Goal: Task Accomplishment & Management: Use online tool/utility

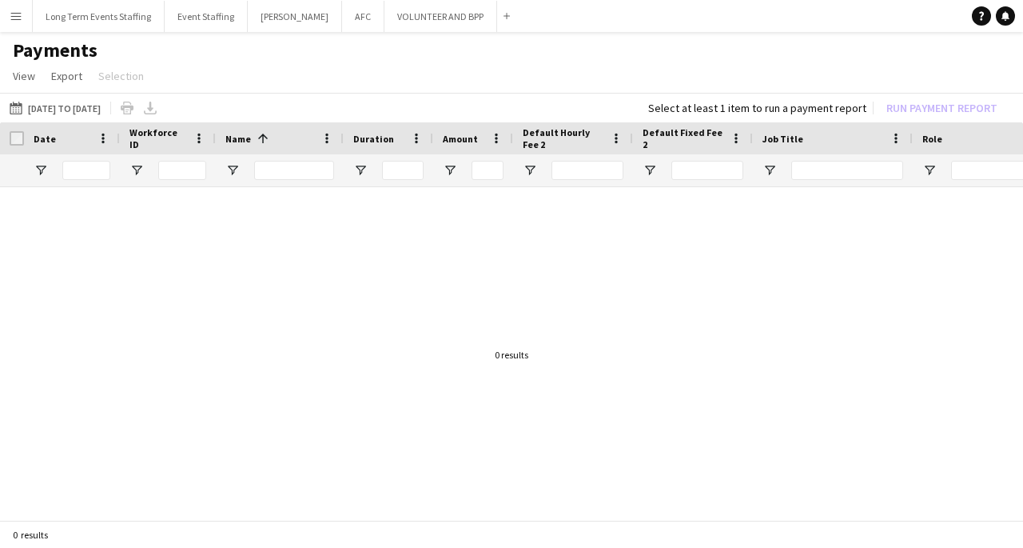
click at [8, 17] on button "Menu" at bounding box center [16, 16] width 32 height 32
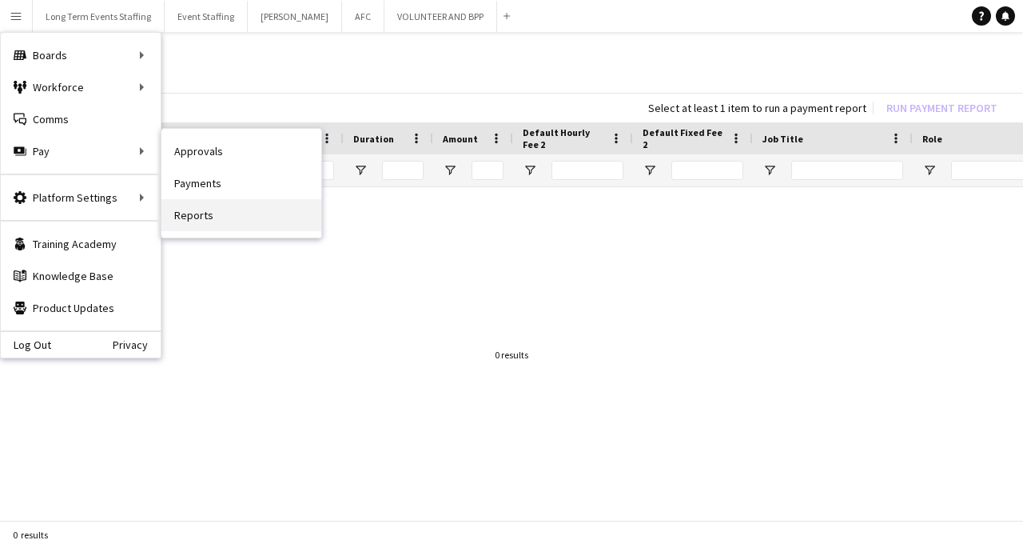
click at [183, 213] on link "Reports" at bounding box center [241, 215] width 160 height 32
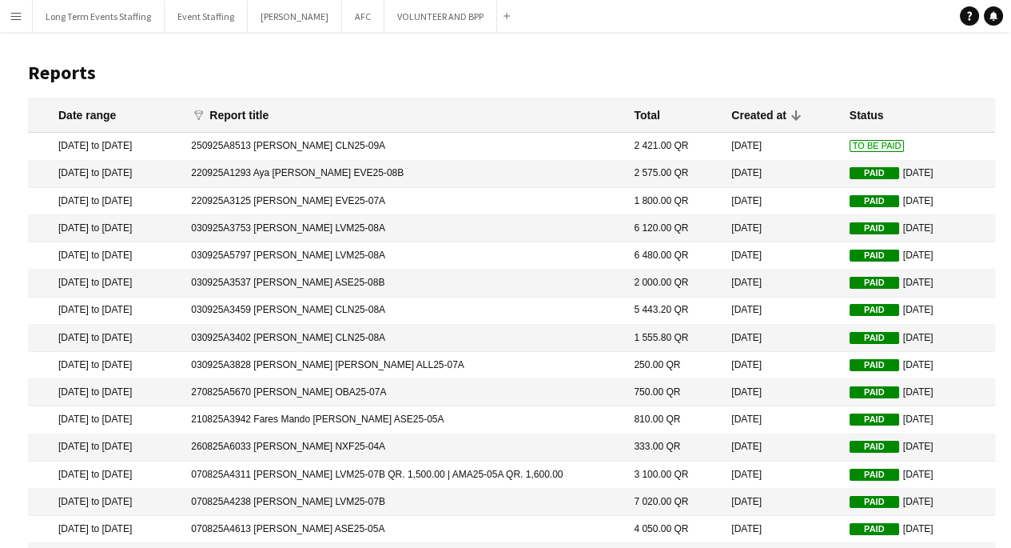
click at [859, 140] on span "To Be Paid" at bounding box center [877, 146] width 55 height 12
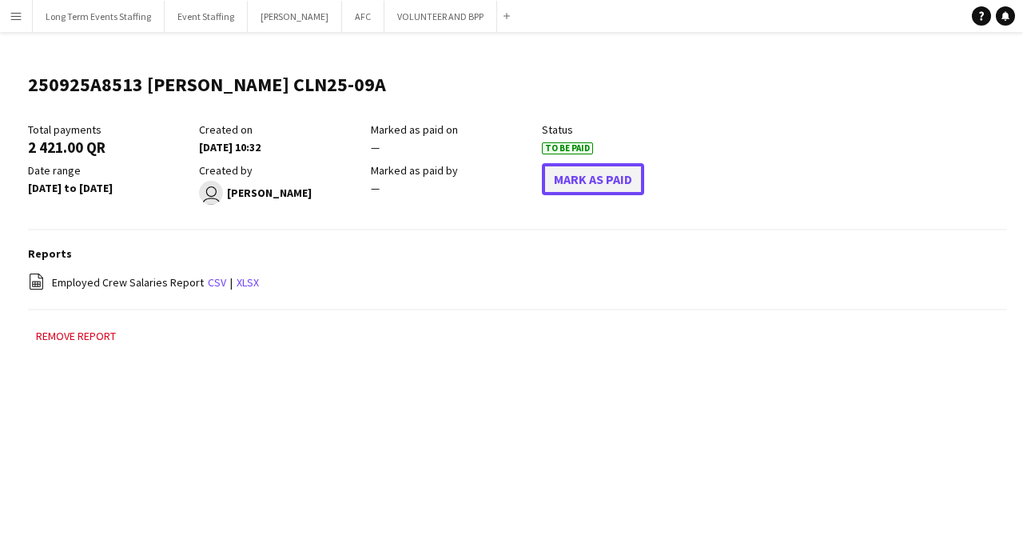
click at [617, 181] on button "Mark As Paid" at bounding box center [593, 179] width 102 height 32
